Goal: Task Accomplishment & Management: Complete application form

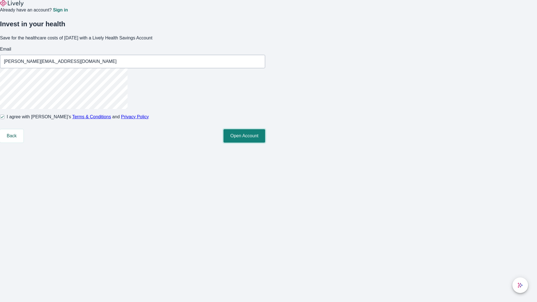
click at [265, 143] on button "Open Account" at bounding box center [244, 135] width 42 height 13
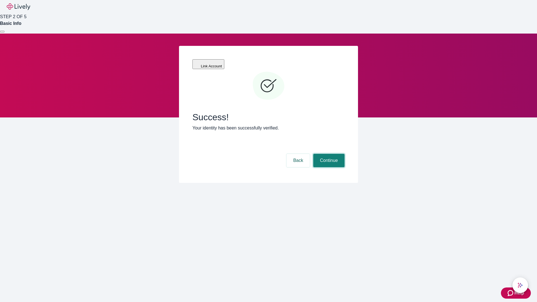
click at [328, 154] on button "Continue" at bounding box center [328, 160] width 31 height 13
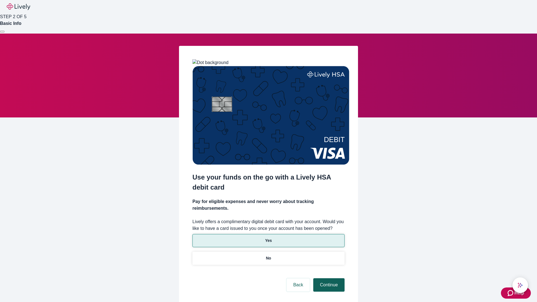
click at [268, 255] on p "No" at bounding box center [268, 258] width 5 height 6
click at [328, 278] on button "Continue" at bounding box center [328, 284] width 31 height 13
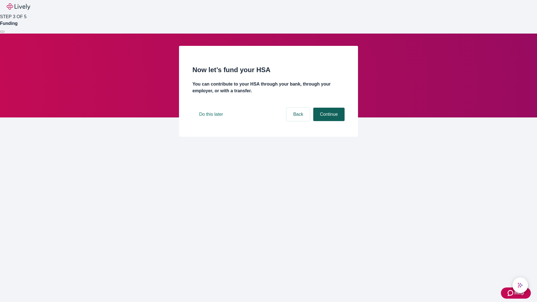
click at [328, 121] on button "Continue" at bounding box center [328, 114] width 31 height 13
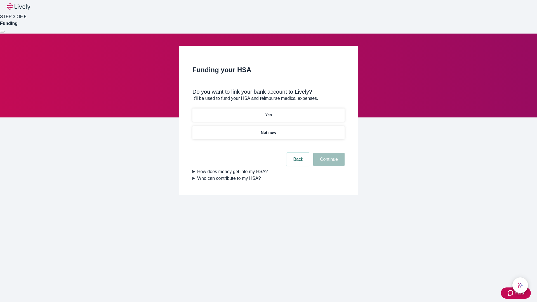
click at [268, 130] on p "Not now" at bounding box center [268, 133] width 15 height 6
click at [328, 163] on button "Continue" at bounding box center [328, 159] width 31 height 13
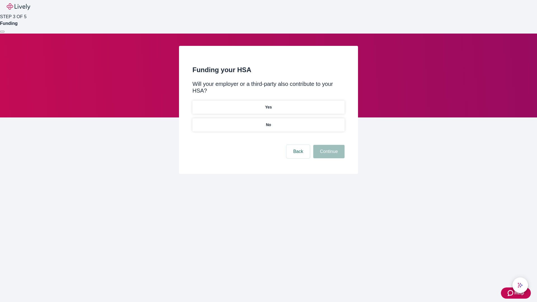
click at [268, 122] on p "No" at bounding box center [268, 125] width 5 height 6
click at [328, 145] on button "Continue" at bounding box center [328, 151] width 31 height 13
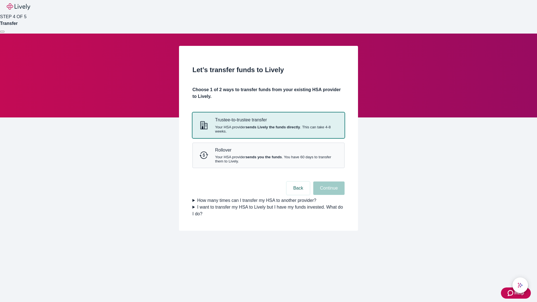
click at [268, 129] on strong "sends Lively the funds directly" at bounding box center [273, 127] width 55 height 4
click at [328, 195] on button "Continue" at bounding box center [328, 187] width 31 height 13
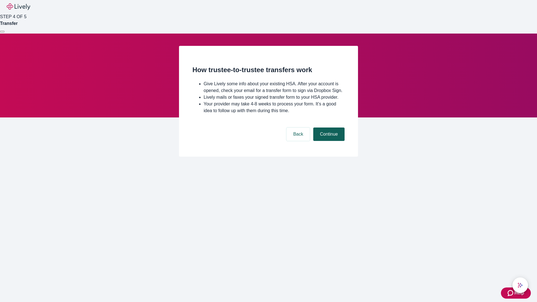
click at [328, 141] on button "Continue" at bounding box center [328, 134] width 31 height 13
